Goal: Task Accomplishment & Management: Manage account settings

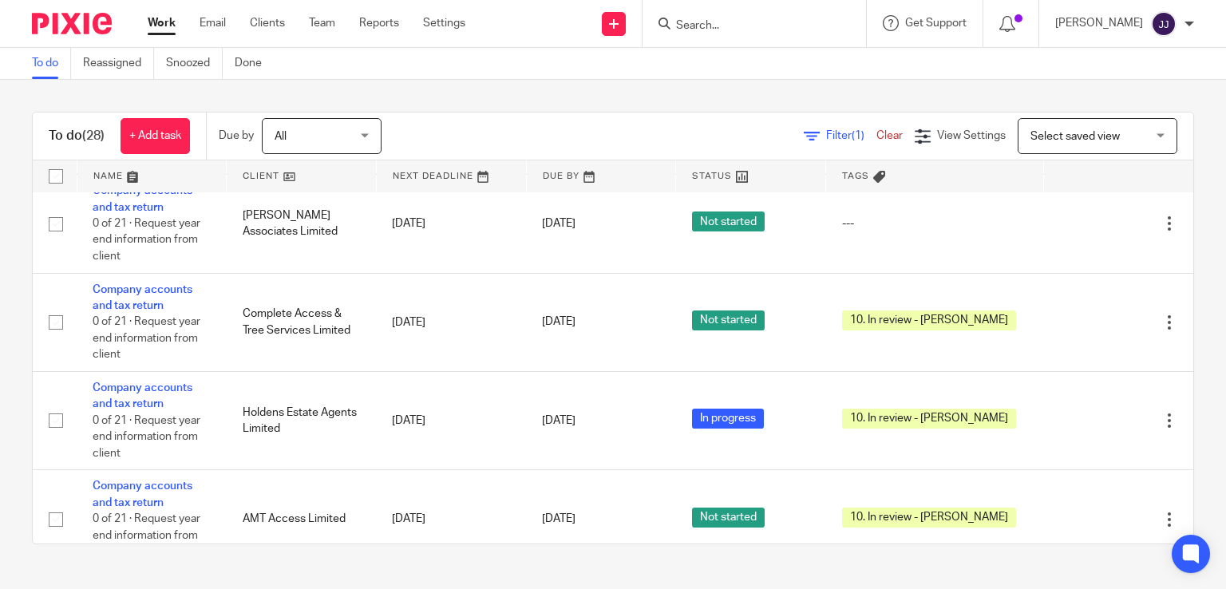
scroll to position [1034, 0]
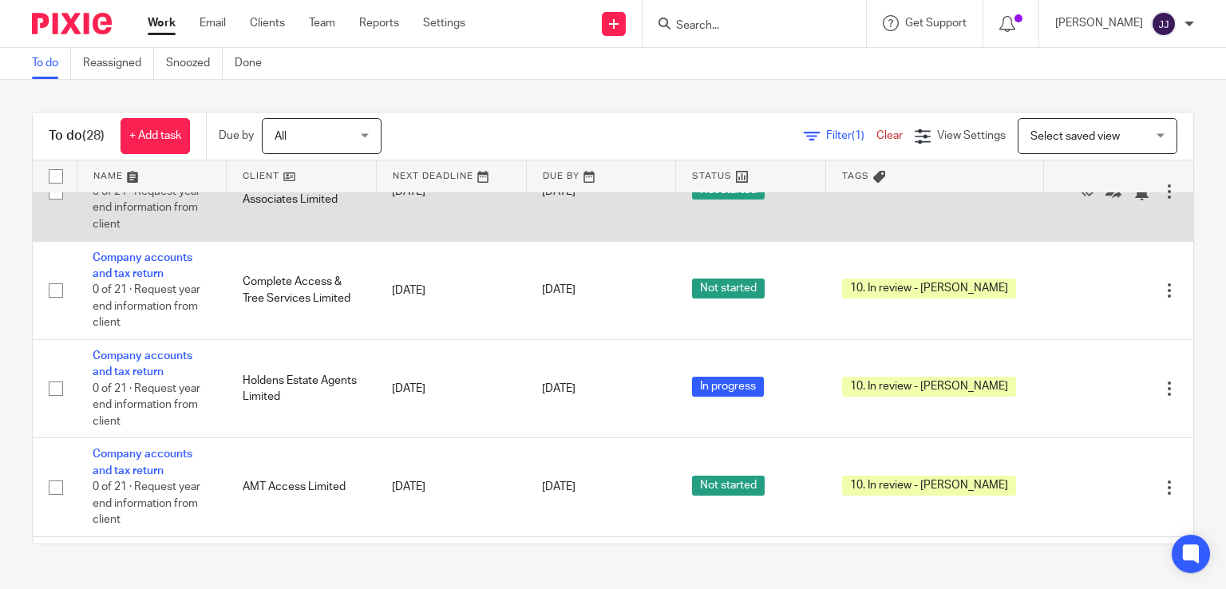
click at [148, 197] on td "Company accounts and tax return 0 of 21 · Request year end information from cli…" at bounding box center [152, 192] width 150 height 98
click at [148, 180] on link "Company accounts and tax return" at bounding box center [143, 166] width 100 height 27
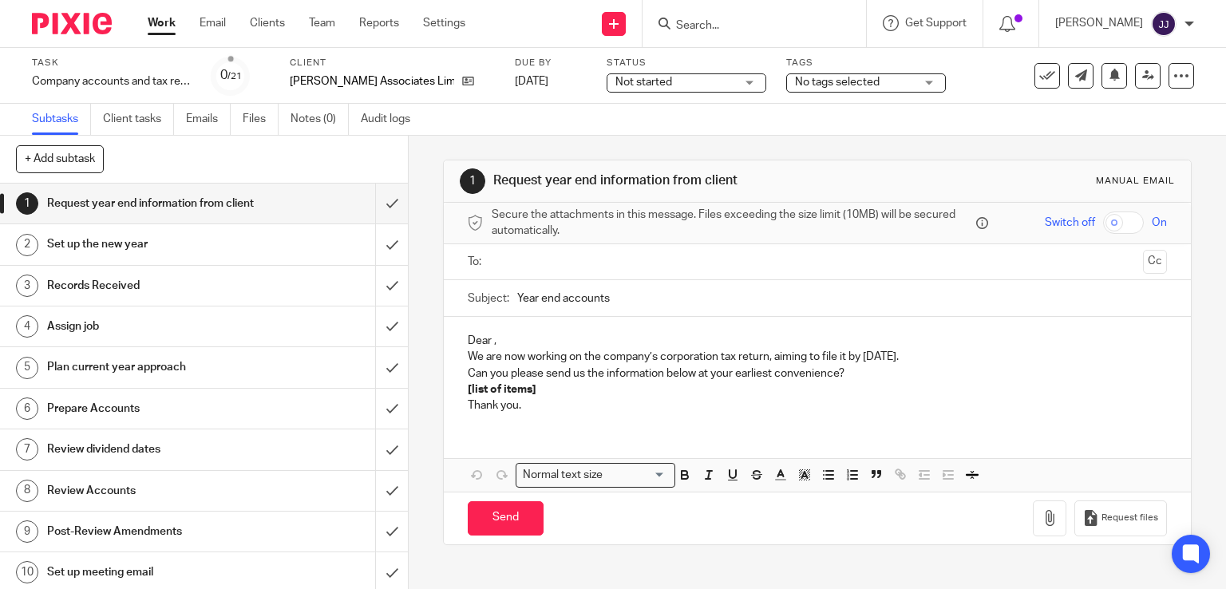
click at [795, 81] on span "No tags selected" at bounding box center [837, 82] width 85 height 11
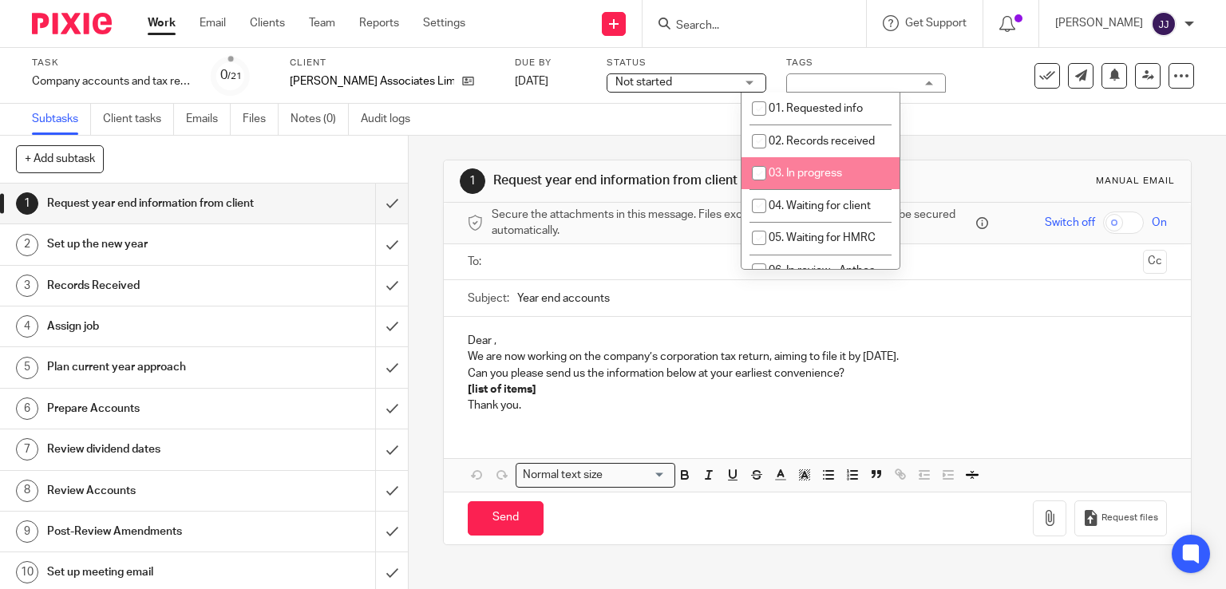
scroll to position [153, 0]
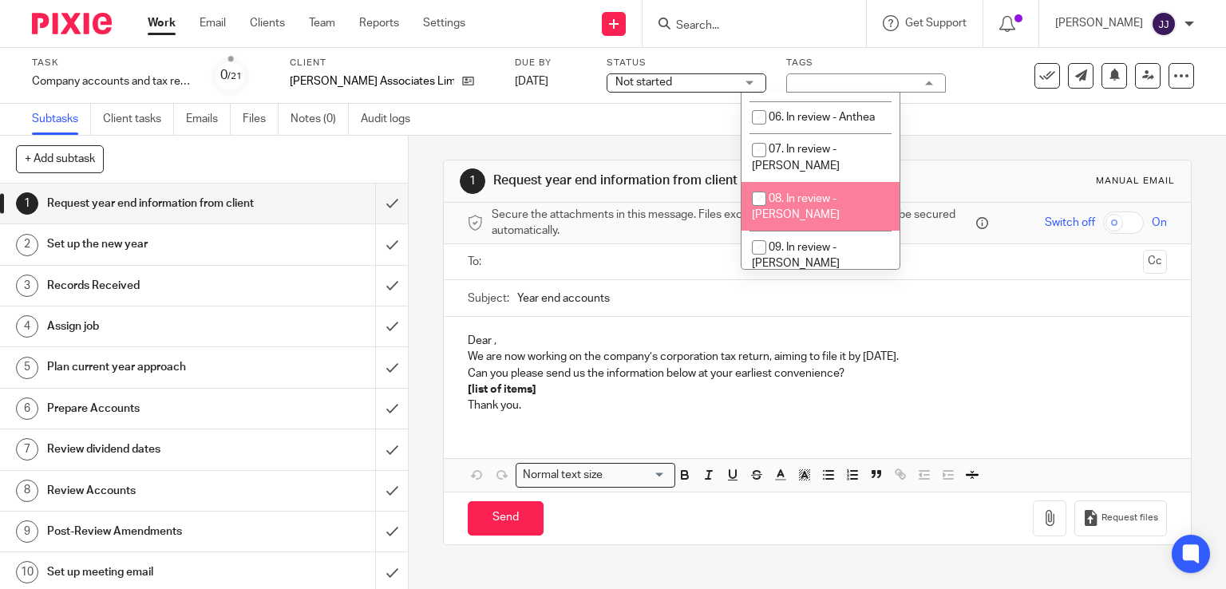
click at [835, 189] on li "08. In review - [PERSON_NAME]" at bounding box center [820, 206] width 158 height 49
checkbox input "true"
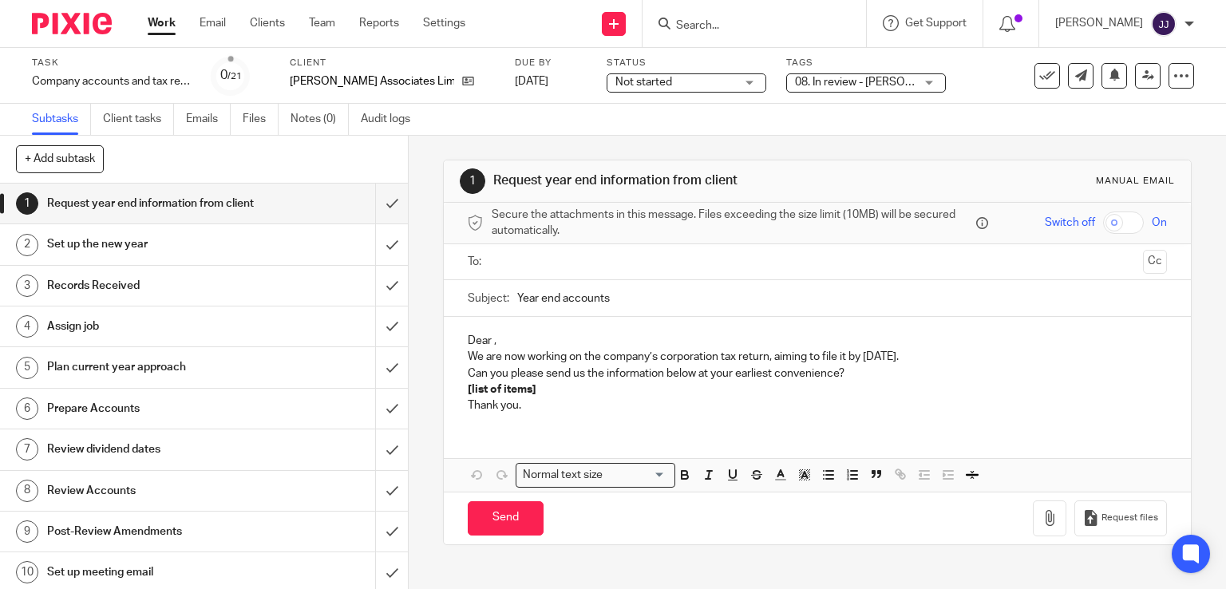
click at [165, 19] on link "Work" at bounding box center [162, 23] width 28 height 16
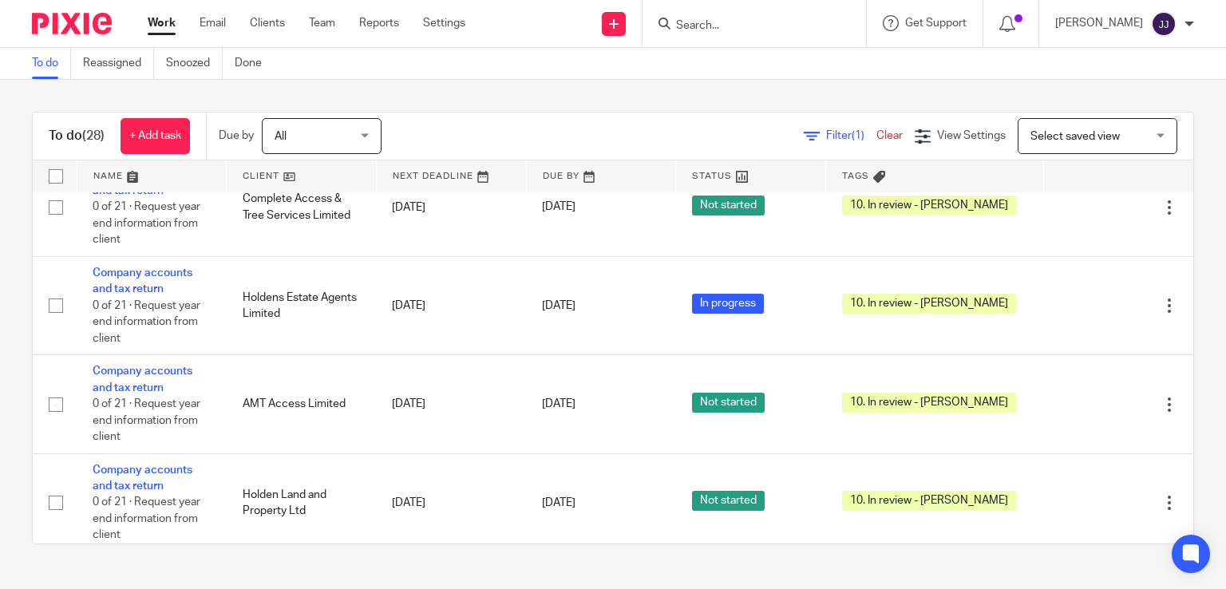
scroll to position [1149, 0]
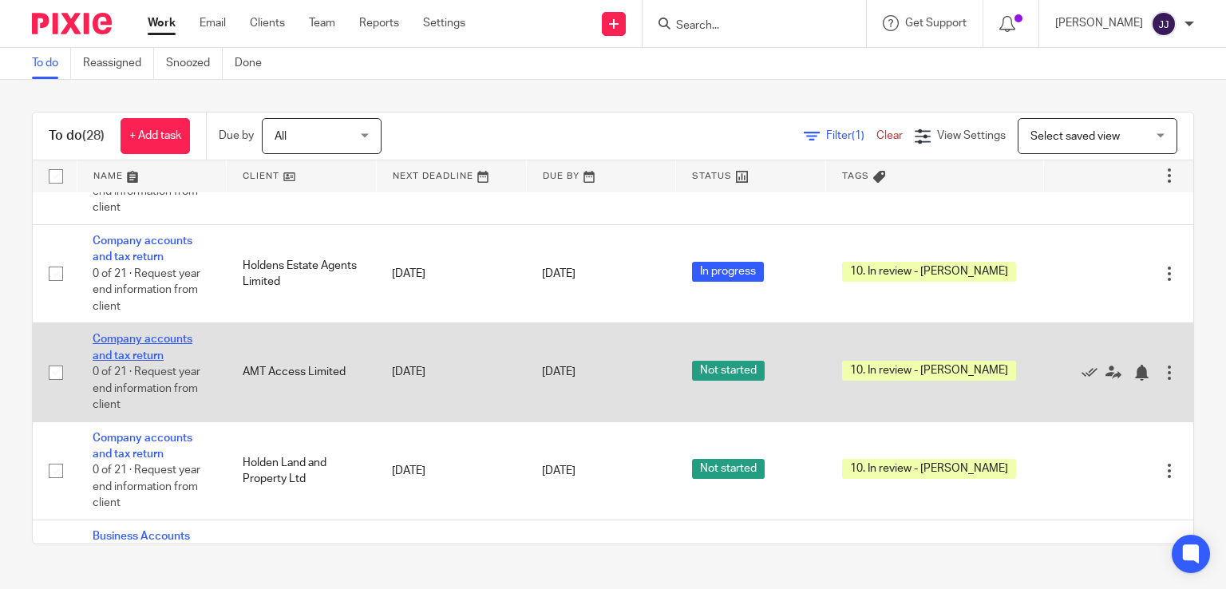
click at [150, 361] on link "Company accounts and tax return" at bounding box center [143, 347] width 100 height 27
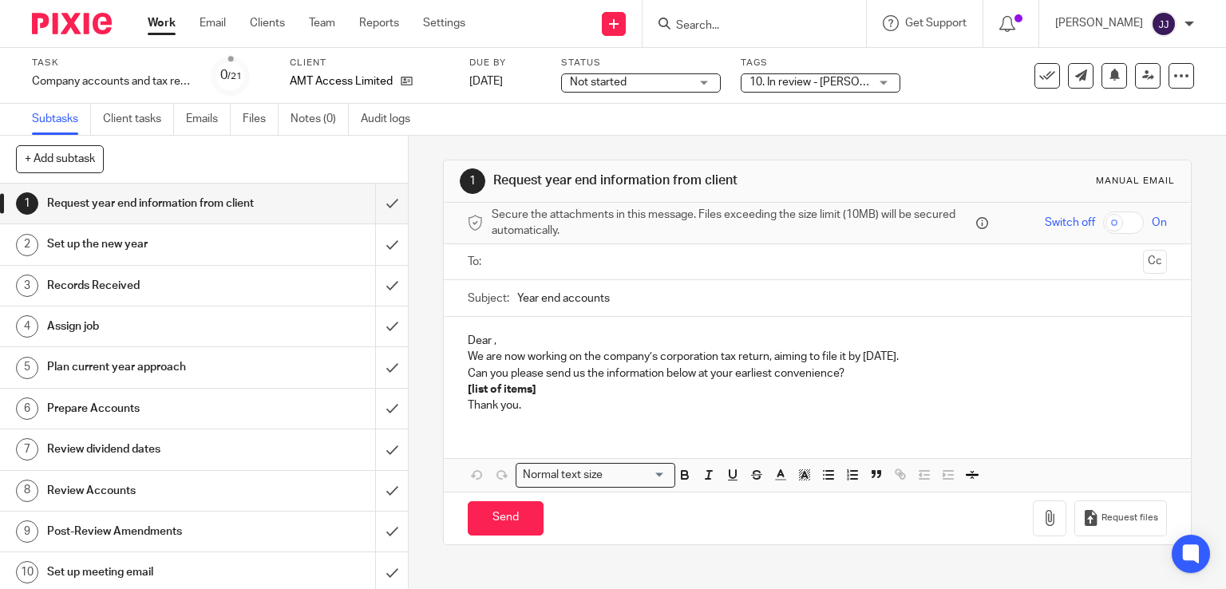
click at [796, 77] on span "10. In review - [PERSON_NAME]" at bounding box center [828, 82] width 158 height 11
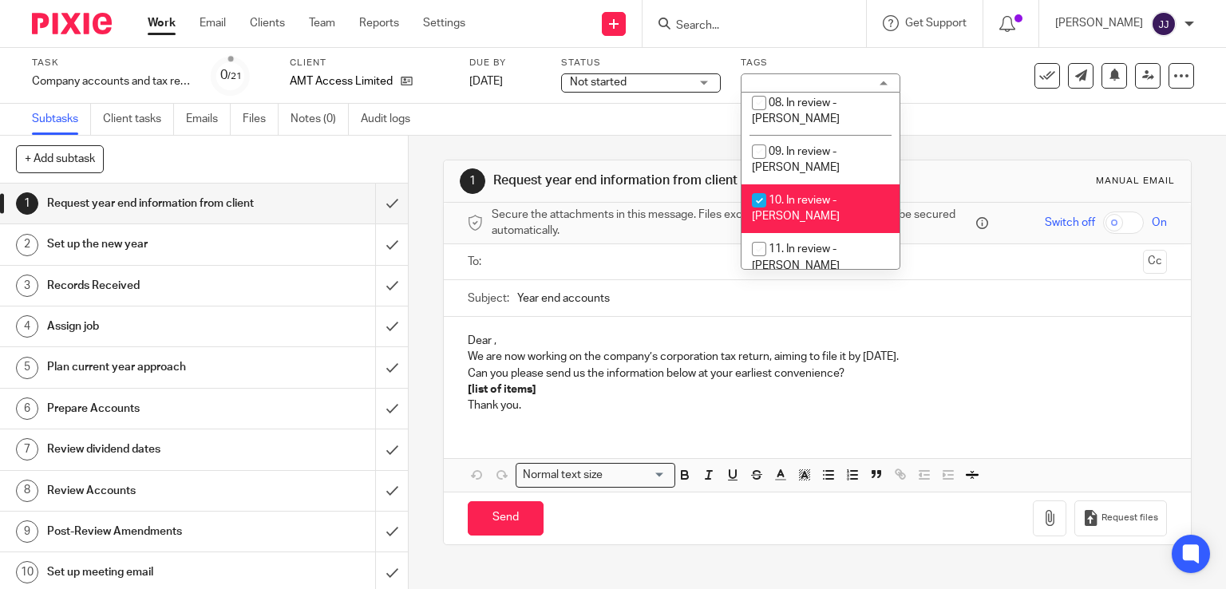
scroll to position [281, 0]
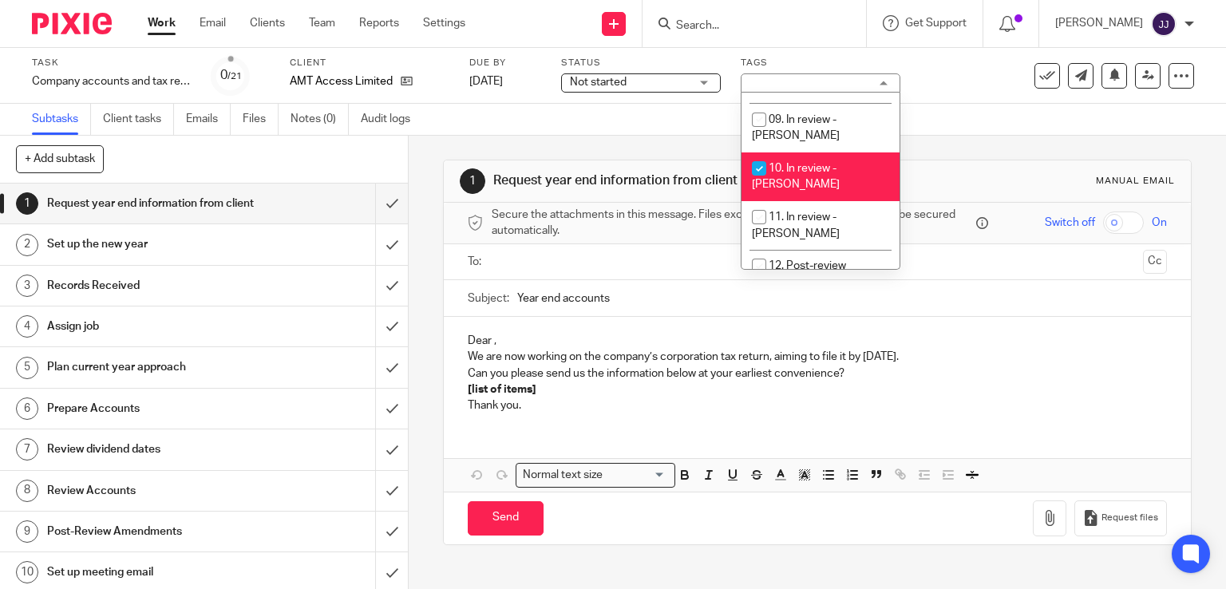
click at [796, 163] on span "10. In review - [PERSON_NAME]" at bounding box center [796, 177] width 88 height 28
checkbox input "false"
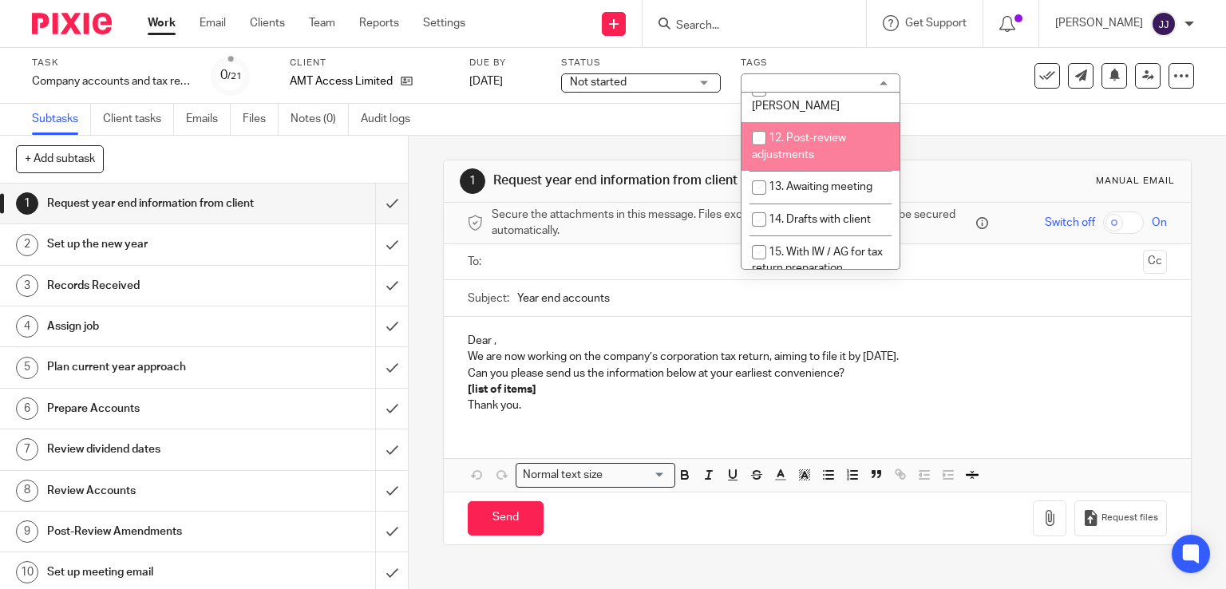
scroll to position [441, 0]
click at [820, 149] on span "13. Awaiting meeting" at bounding box center [820, 154] width 104 height 11
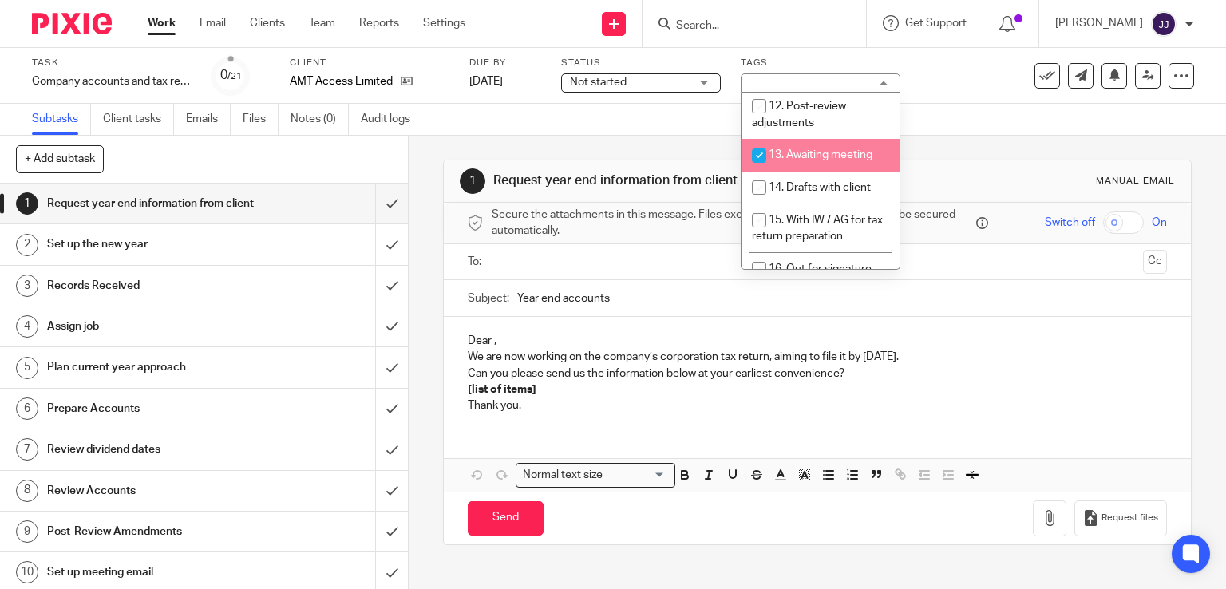
checkbox input "true"
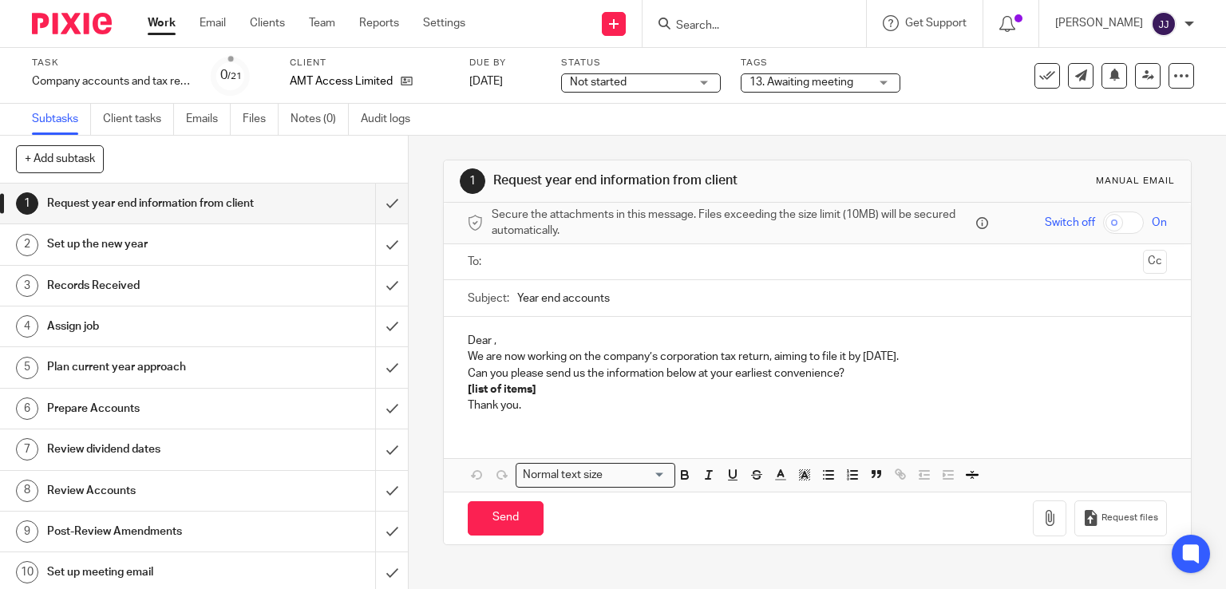
click at [160, 22] on link "Work" at bounding box center [162, 23] width 28 height 16
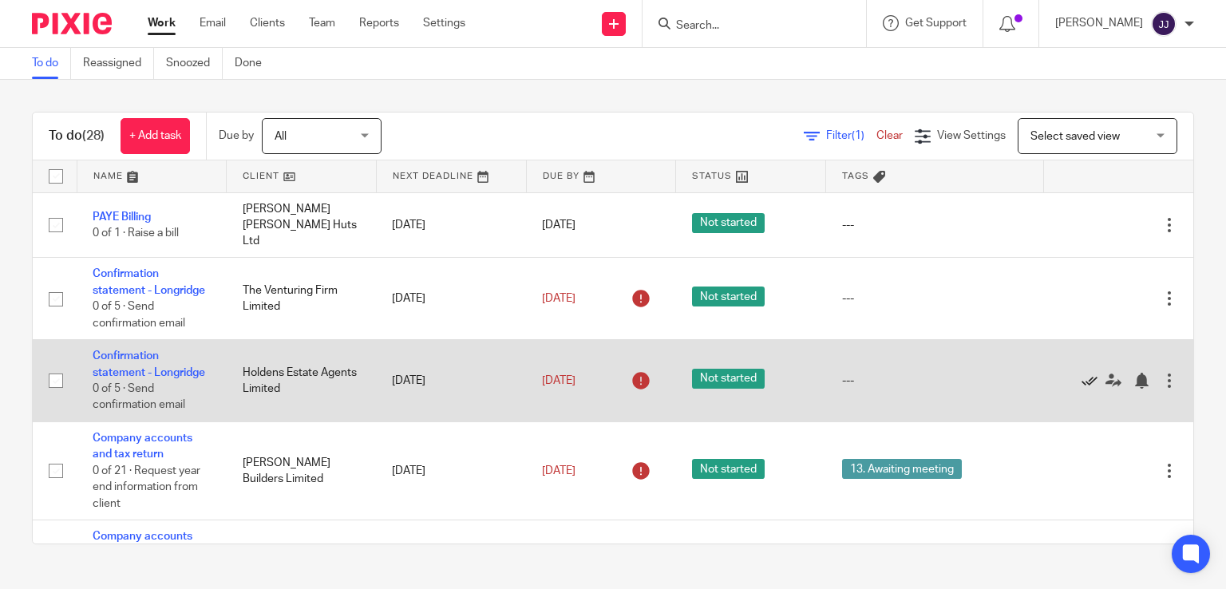
click at [1081, 389] on icon at bounding box center [1089, 381] width 16 height 16
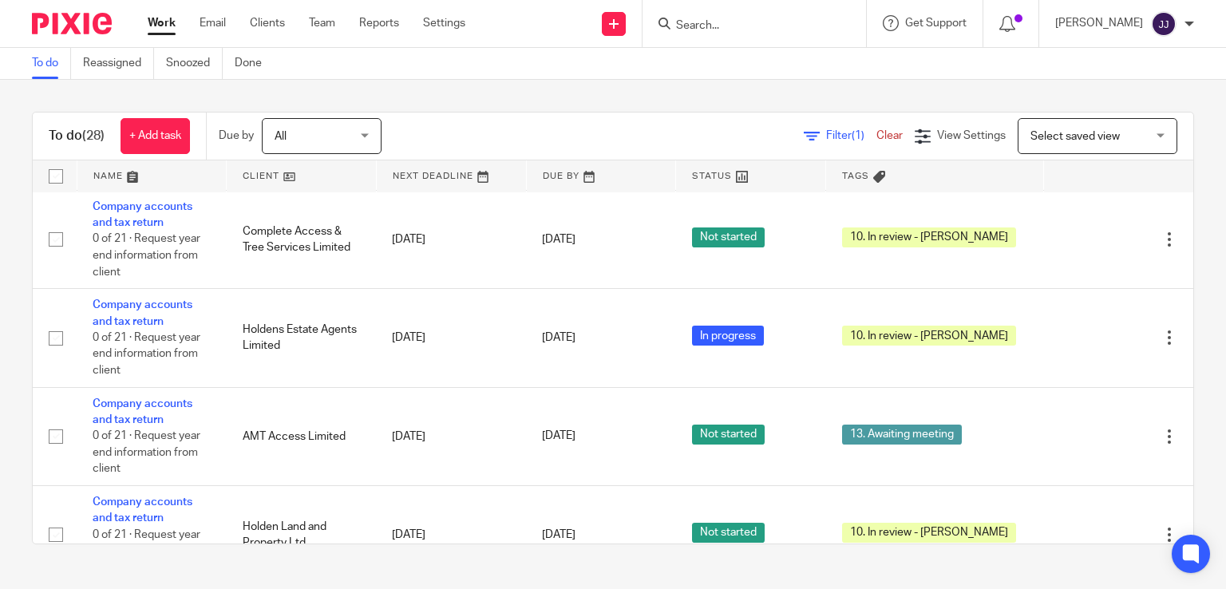
scroll to position [1004, 0]
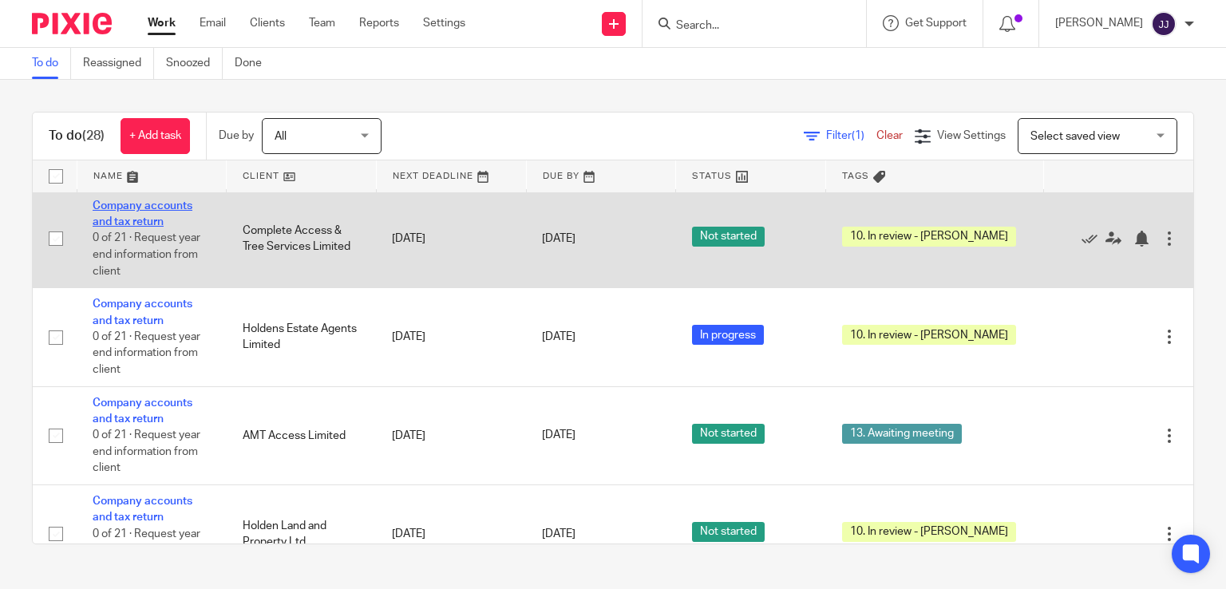
click at [140, 219] on link "Company accounts and tax return" at bounding box center [143, 213] width 100 height 27
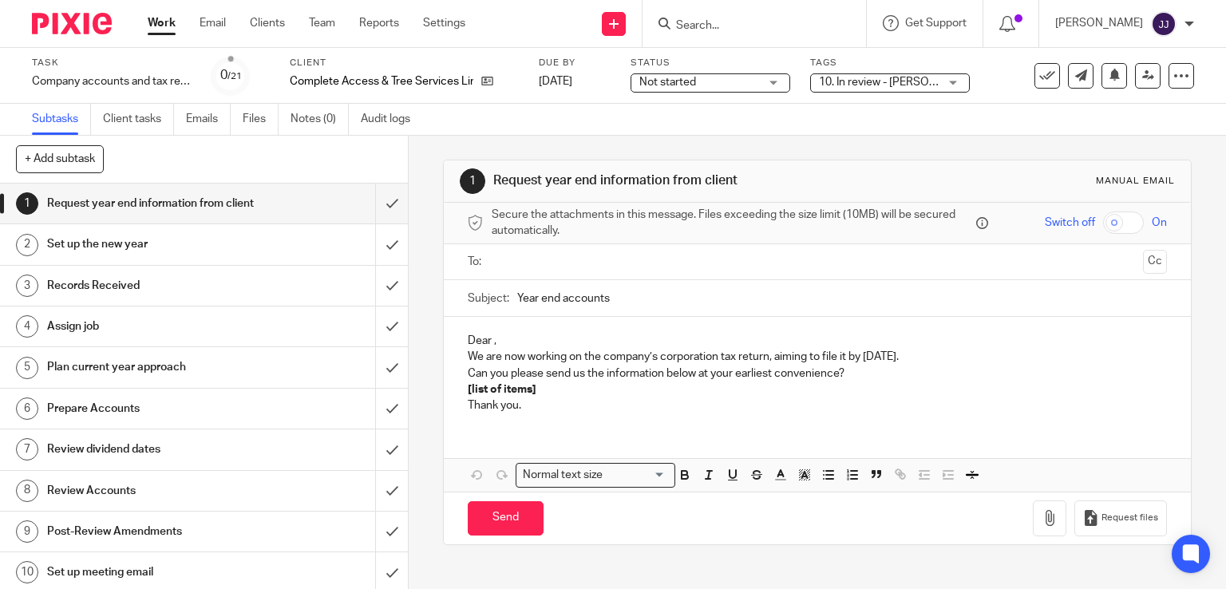
click at [862, 89] on span "10. In review - [PERSON_NAME]" at bounding box center [879, 82] width 120 height 17
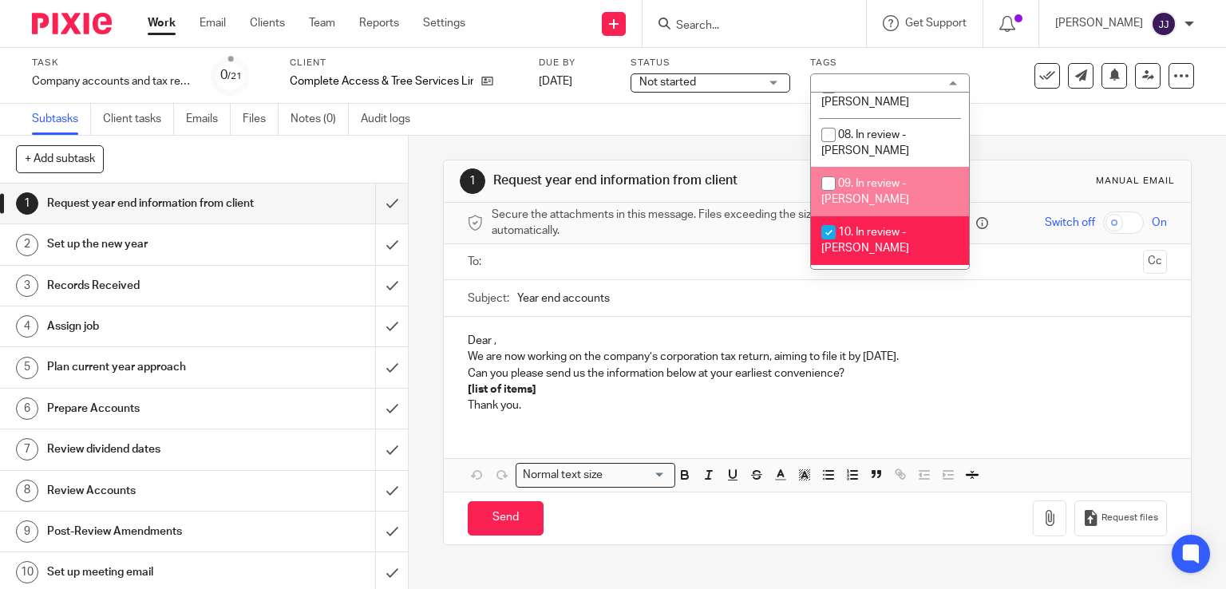
scroll to position [249, 0]
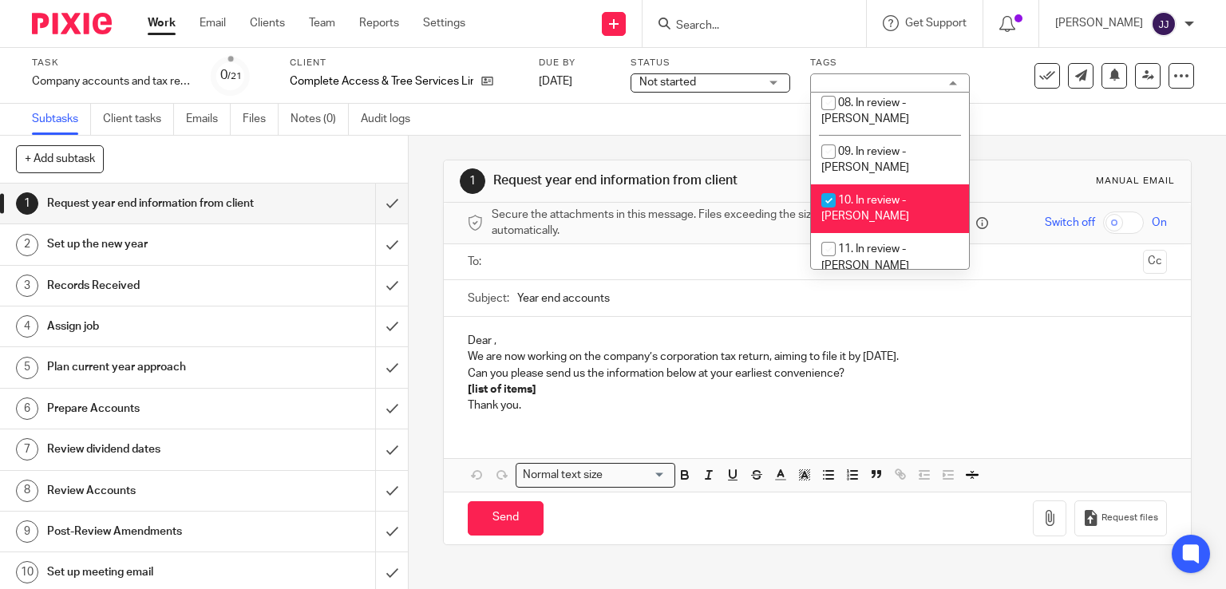
click at [892, 184] on li "10. In review - [PERSON_NAME]" at bounding box center [890, 208] width 158 height 49
checkbox input "false"
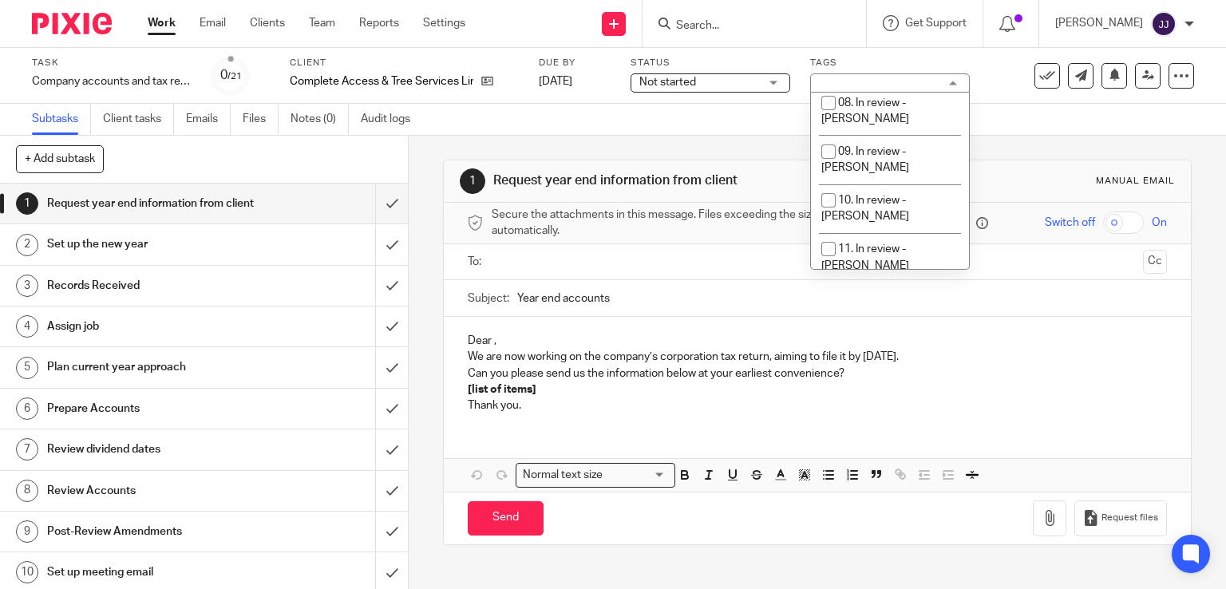
click at [895, 292] on span "12. Post-review adjustments" at bounding box center [868, 306] width 94 height 28
checkbox input "true"
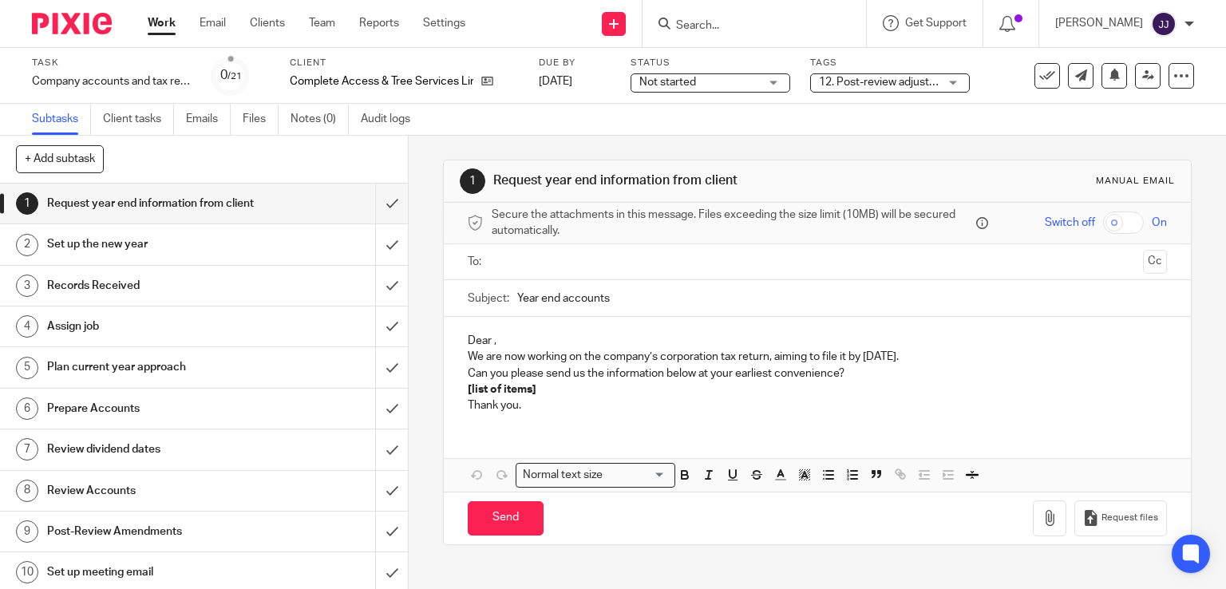
click at [171, 26] on link "Work" at bounding box center [162, 23] width 28 height 16
